Goal: Transaction & Acquisition: Book appointment/travel/reservation

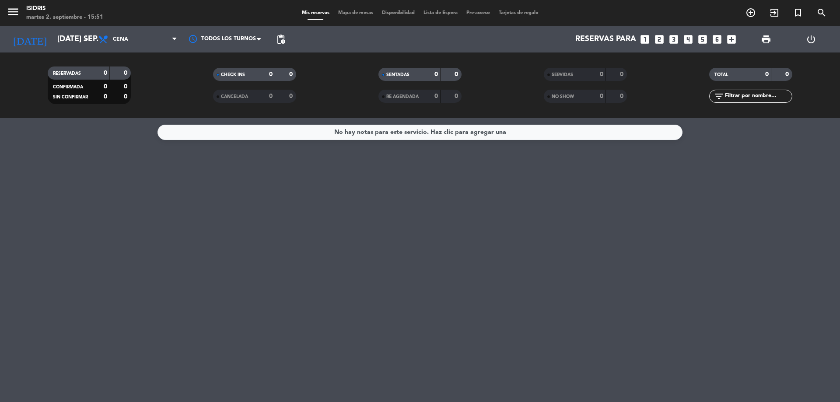
click at [715, 40] on icon "looks_6" at bounding box center [717, 39] width 11 height 11
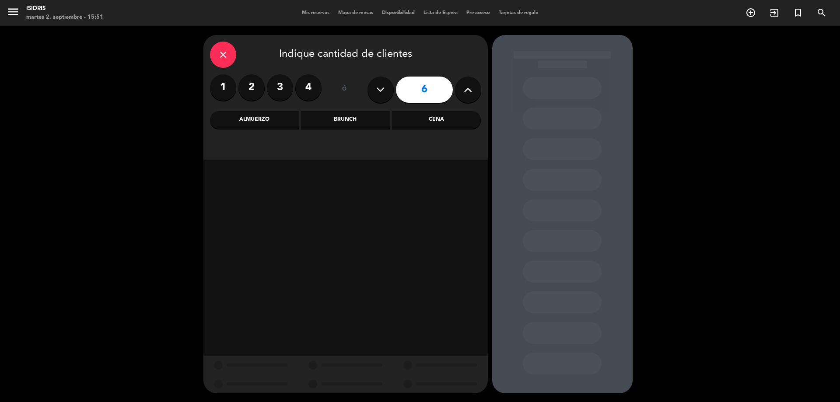
click at [454, 108] on div "close Indique cantidad de clientes 1 2 3 4 ó 6 Almuerzo Brunch Cena" at bounding box center [346, 97] width 284 height 125
click at [450, 117] on div "Cena" at bounding box center [436, 120] width 89 height 18
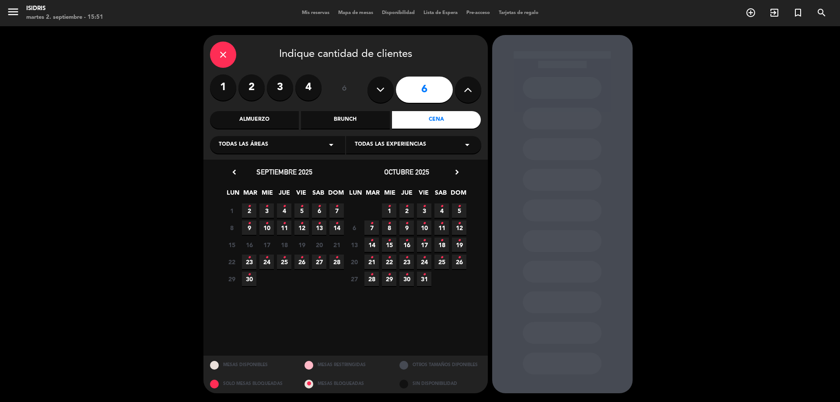
click at [283, 207] on icon "•" at bounding box center [284, 207] width 3 height 14
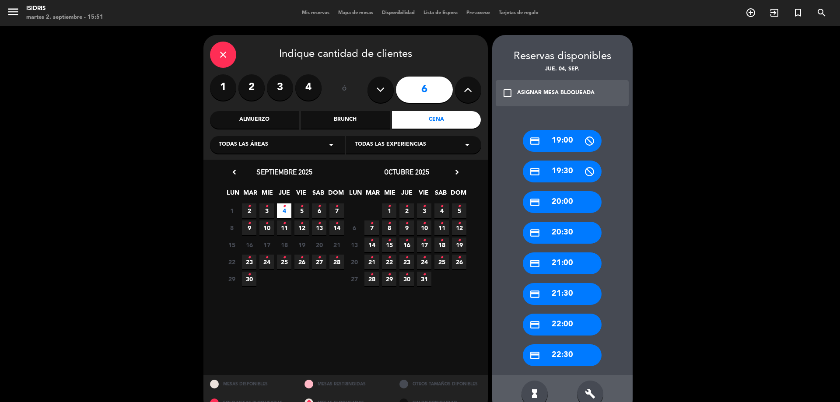
click at [551, 228] on div "credit_card 20:30" at bounding box center [562, 233] width 79 height 22
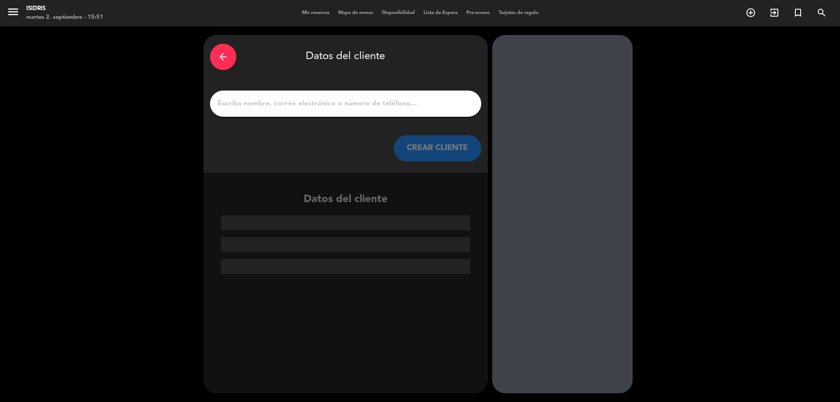
click at [375, 111] on div at bounding box center [345, 104] width 271 height 26
click at [357, 108] on input "1" at bounding box center [346, 104] width 258 height 12
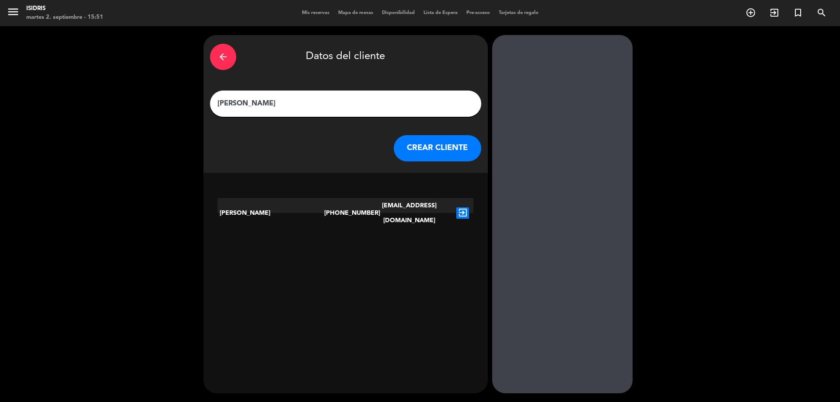
type input "[PERSON_NAME]"
click at [467, 207] on icon "exit_to_app" at bounding box center [462, 212] width 13 height 11
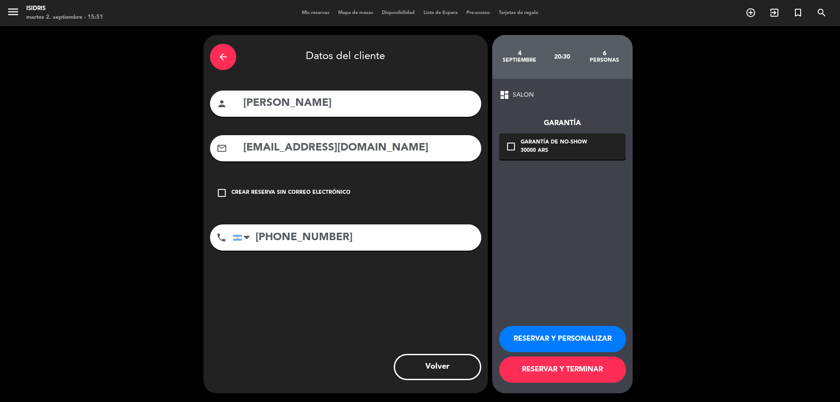
click at [586, 154] on div "30000 ARS" at bounding box center [554, 151] width 67 height 9
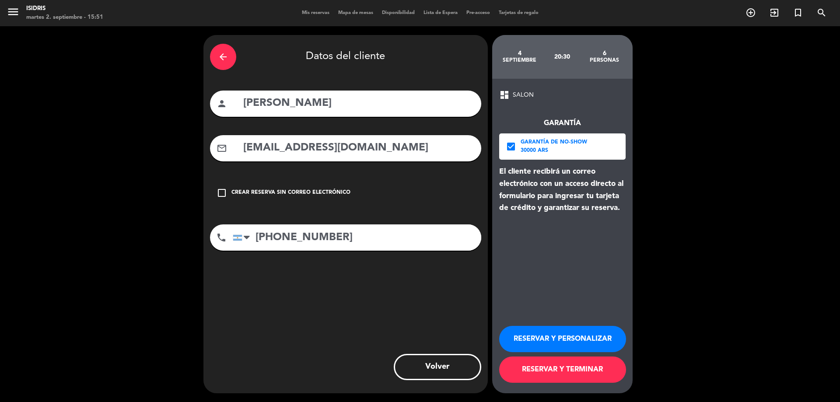
click at [567, 374] on button "RESERVAR Y TERMINAR" at bounding box center [562, 370] width 127 height 26
